Goal: Task Accomplishment & Management: Use online tool/utility

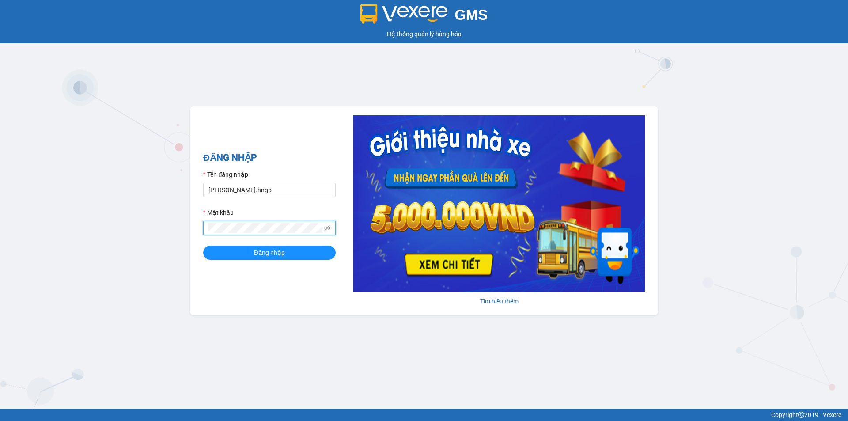
click at [203, 245] on button "Đăng nhập" at bounding box center [269, 252] width 132 height 14
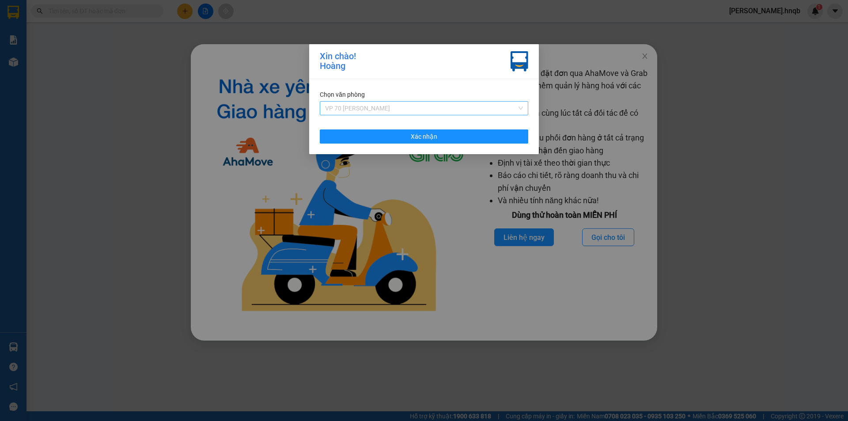
click at [487, 106] on span "VP 70 [PERSON_NAME]" at bounding box center [424, 108] width 198 height 13
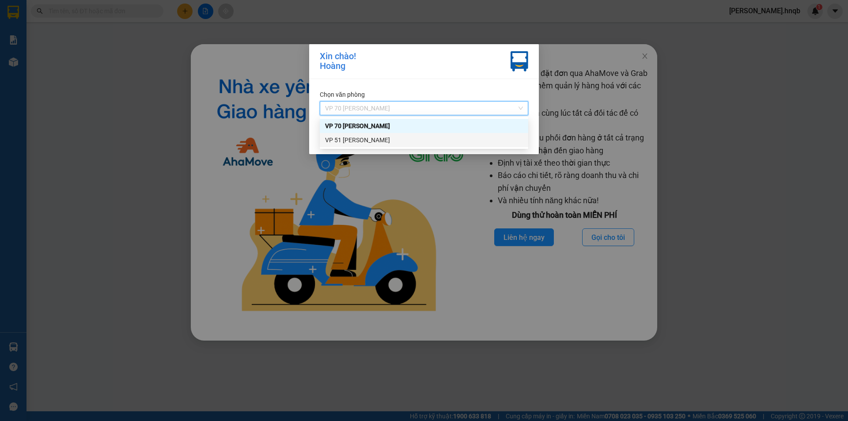
click at [412, 141] on div "VP 51 [PERSON_NAME]" at bounding box center [424, 140] width 198 height 10
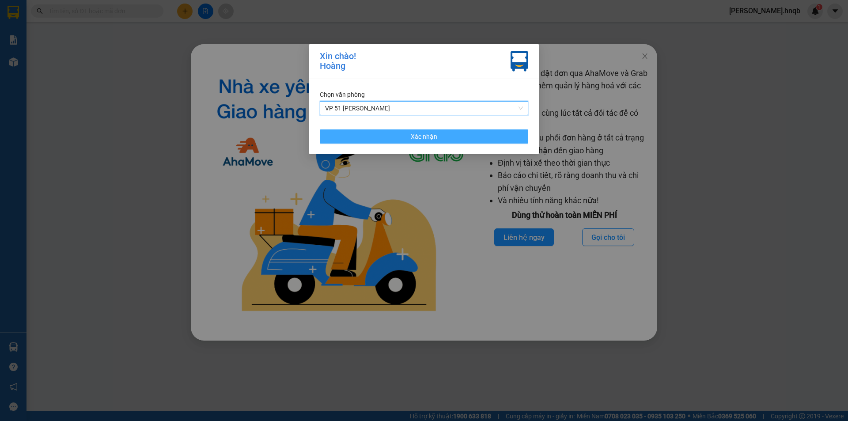
click at [413, 136] on span "Xác nhận" at bounding box center [424, 137] width 26 height 10
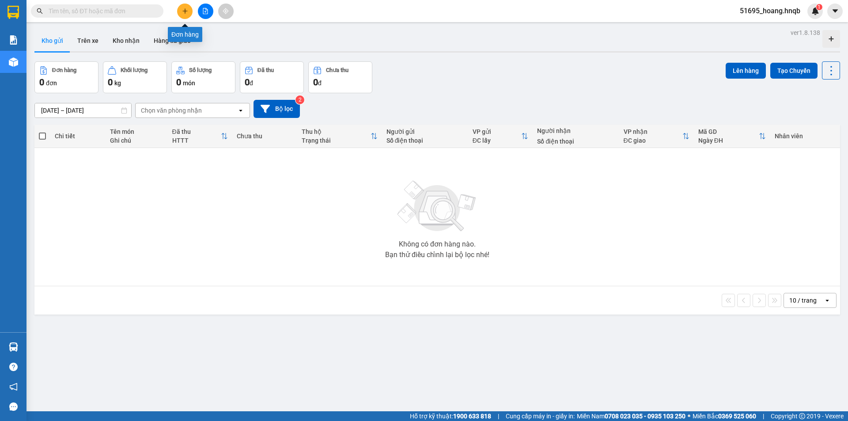
click at [178, 13] on button at bounding box center [184, 11] width 15 height 15
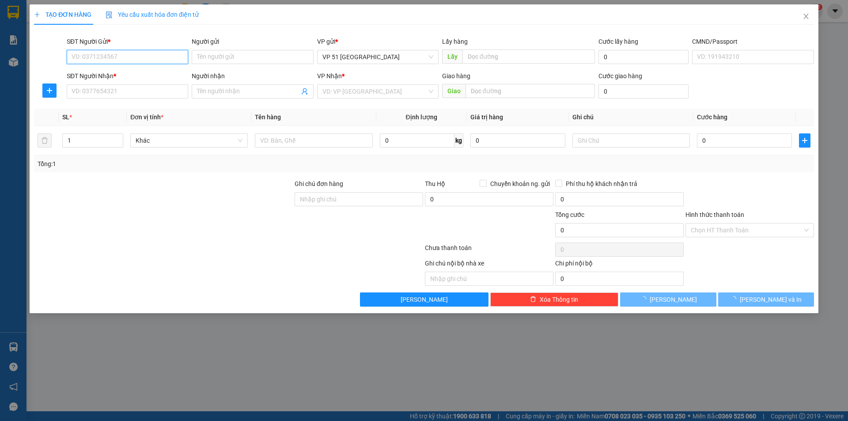
click at [128, 57] on input "SĐT Người Gửi *" at bounding box center [127, 57] width 121 height 14
type input "0916555454"
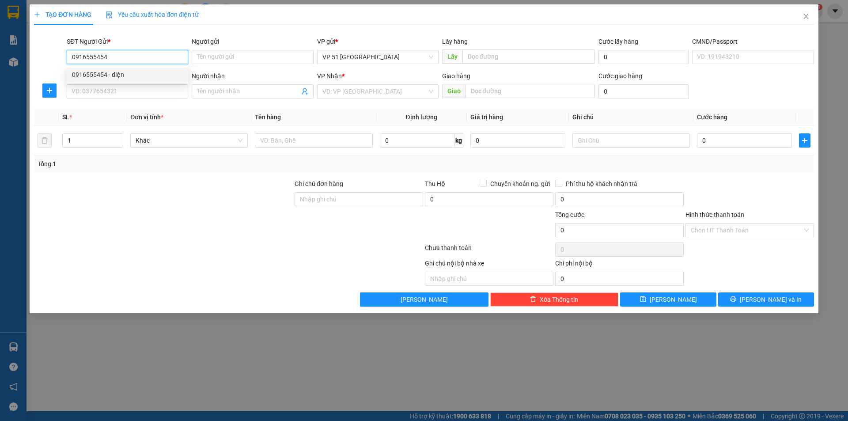
click at [122, 74] on div "0916555454 - diện" at bounding box center [127, 75] width 111 height 10
type input "diện"
type input "tại vp"
type input "0916555454"
click at [119, 89] on input "SĐT Người Nhận *" at bounding box center [127, 91] width 121 height 14
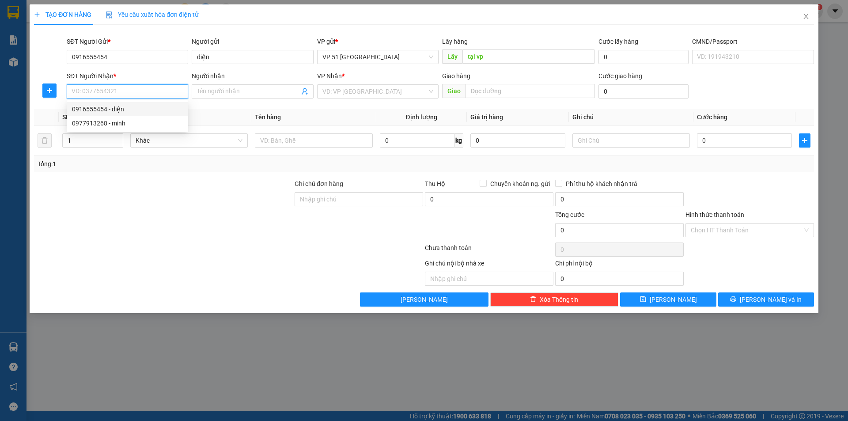
click at [121, 113] on div "0916555454 - diện" at bounding box center [127, 109] width 111 height 10
type input "0916555454"
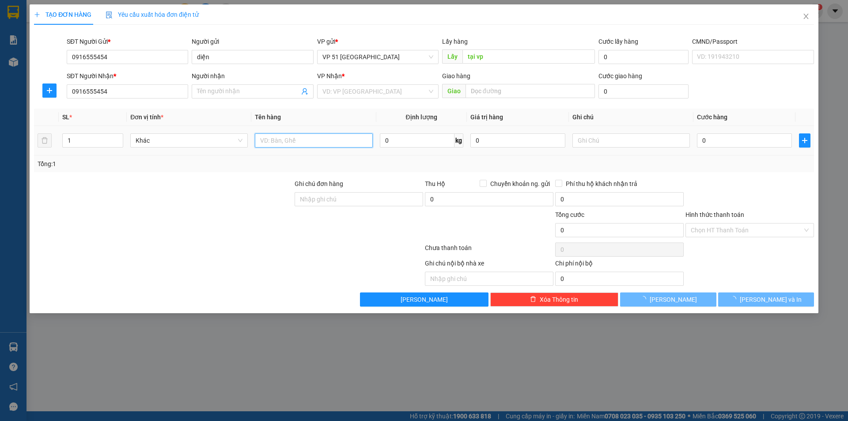
click at [296, 145] on input "text" at bounding box center [313, 140] width 117 height 14
type input "diện"
type input "vp ba đồn"
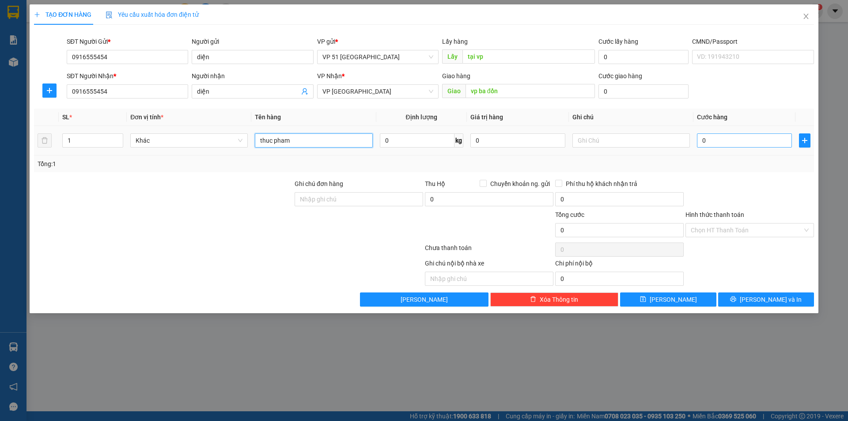
type input "thuc pham"
click at [708, 143] on input "0" at bounding box center [744, 140] width 95 height 14
type input "8"
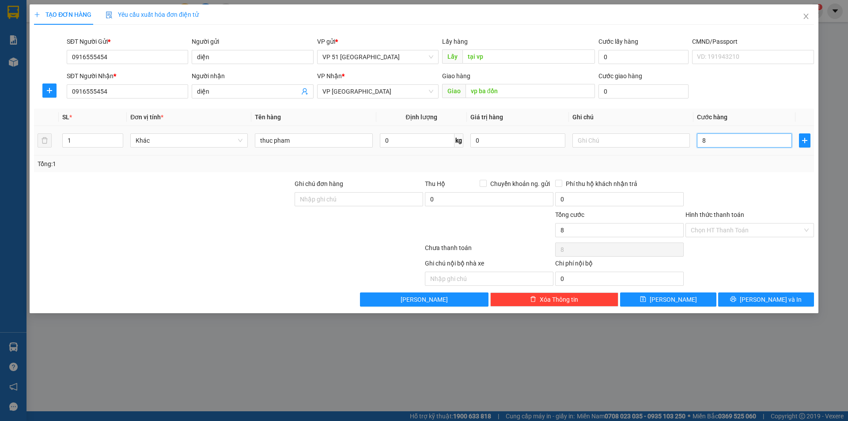
type input "80"
type input "800"
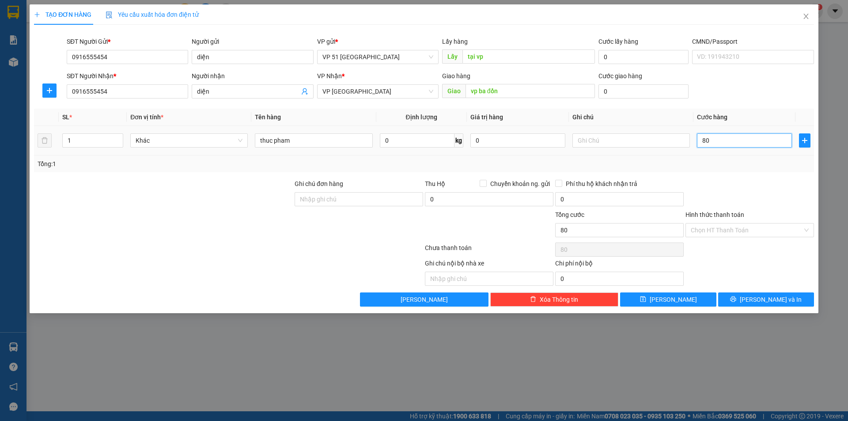
type input "800"
type input "8.000"
type input "80.000"
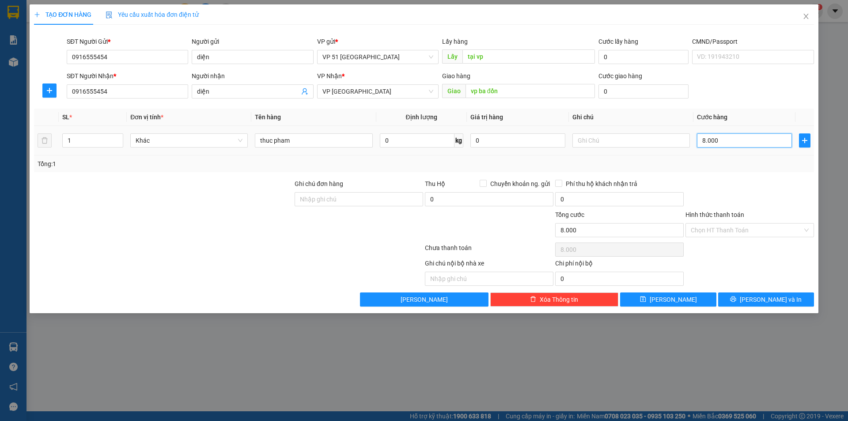
type input "80.000"
click at [350, 201] on input "Ghi chú đơn hàng" at bounding box center [358, 199] width 128 height 14
type input "Chưa thanh toán cước"
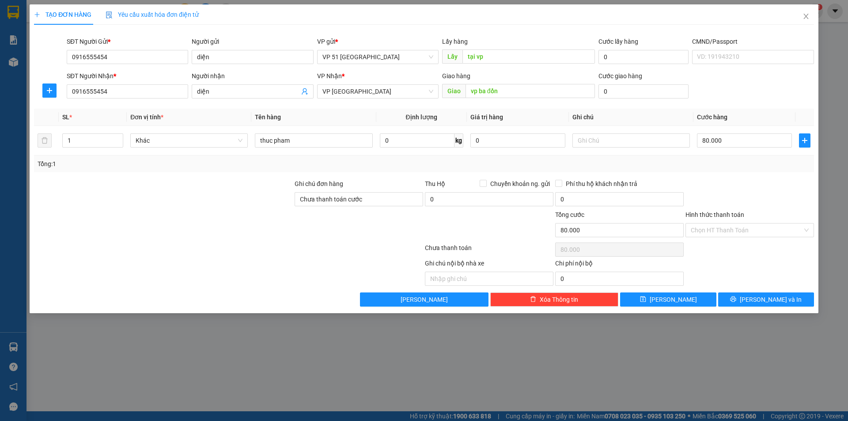
click at [723, 221] on div "Hình thức thanh toán" at bounding box center [749, 216] width 128 height 13
click at [736, 296] on icon "printer" at bounding box center [733, 299] width 6 height 6
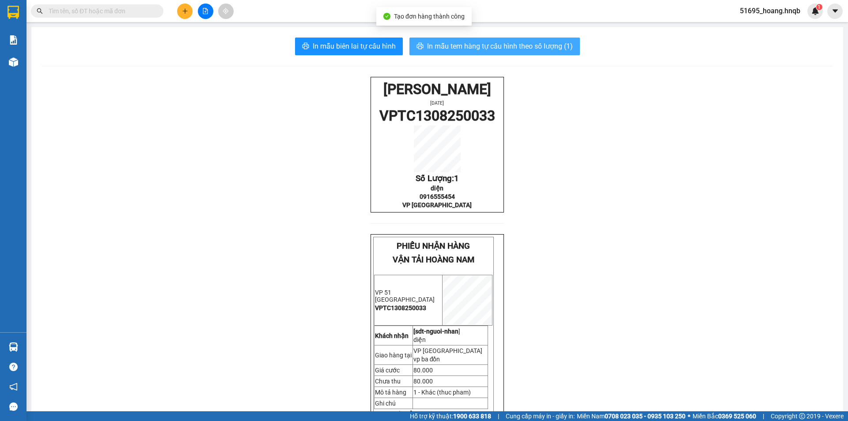
click at [454, 52] on span "In mẫu tem hàng tự cấu hình theo số lượng (1)" at bounding box center [500, 46] width 146 height 11
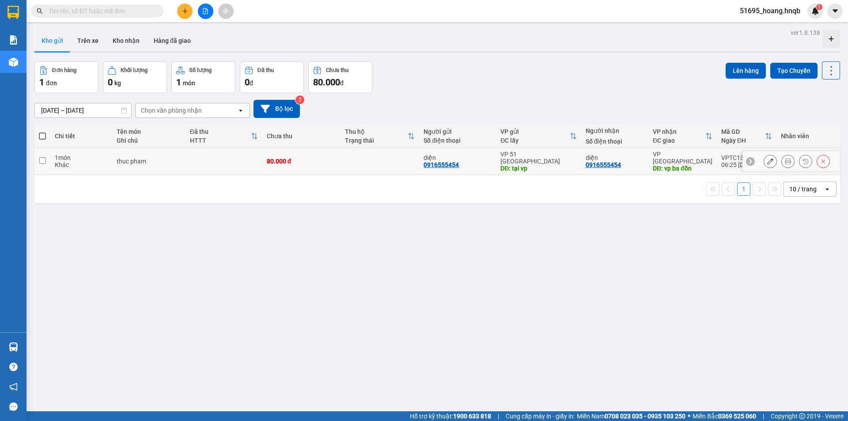
click at [50, 154] on td at bounding box center [42, 161] width 16 height 27
checkbox input "true"
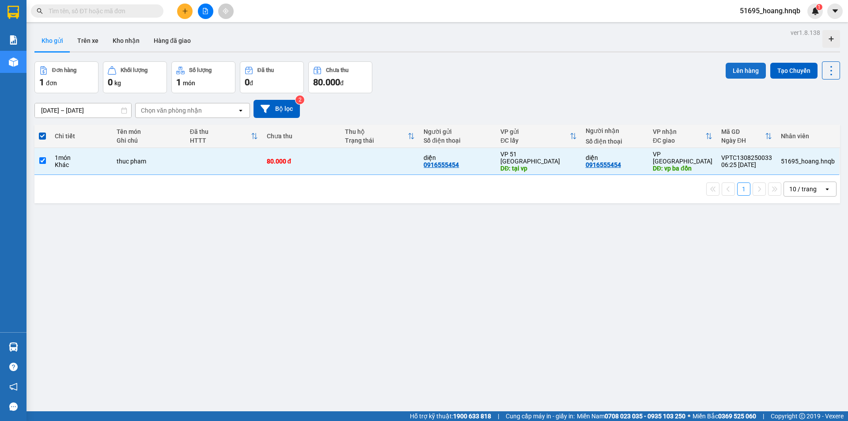
click at [731, 74] on button "Lên hàng" at bounding box center [745, 71] width 40 height 16
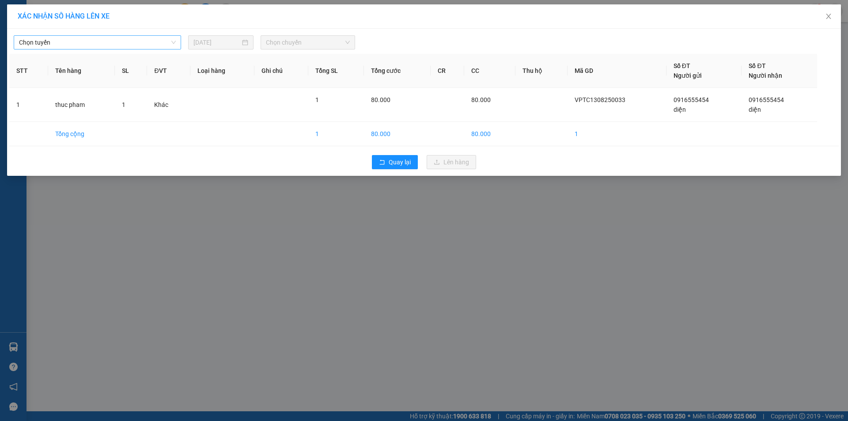
click at [131, 42] on span "Chọn tuyến" at bounding box center [97, 42] width 157 height 13
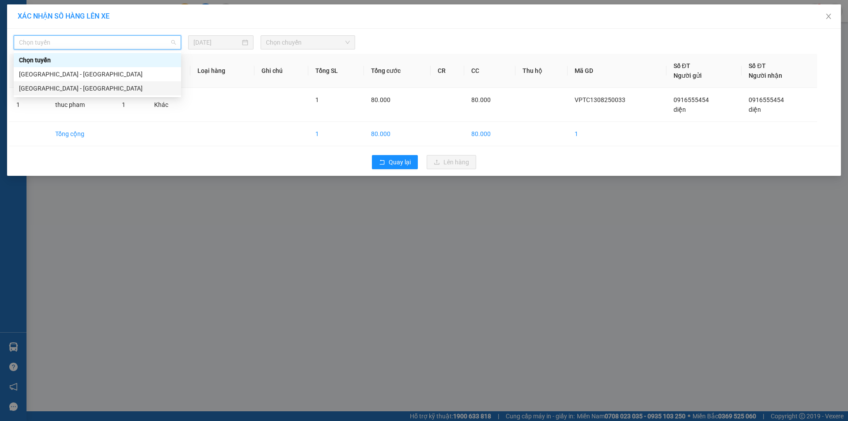
click at [94, 87] on div "Hà Nội - Quảng Bình" at bounding box center [97, 88] width 157 height 10
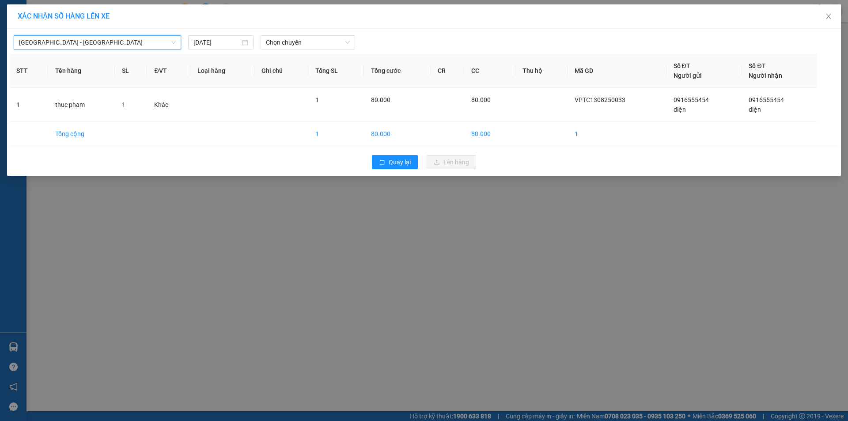
click at [344, 32] on div "Hà Nội - Quảng Bình Hà Nội - Quảng Bình 13/08/2025 Chọn chuyến" at bounding box center [423, 40] width 829 height 19
click at [339, 39] on span "Chọn chuyến" at bounding box center [308, 42] width 84 height 13
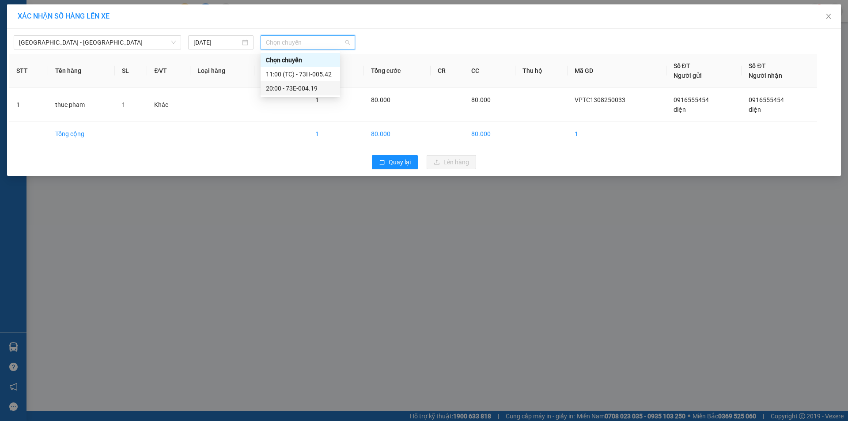
click at [312, 85] on div "20:00 - 73E-004.19" at bounding box center [300, 88] width 69 height 10
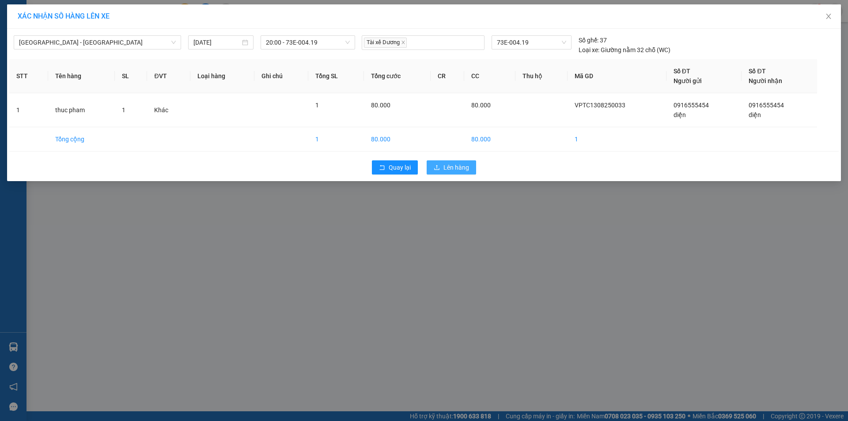
click at [450, 164] on span "Lên hàng" at bounding box center [456, 167] width 26 height 10
